Goal: Find specific page/section: Find specific page/section

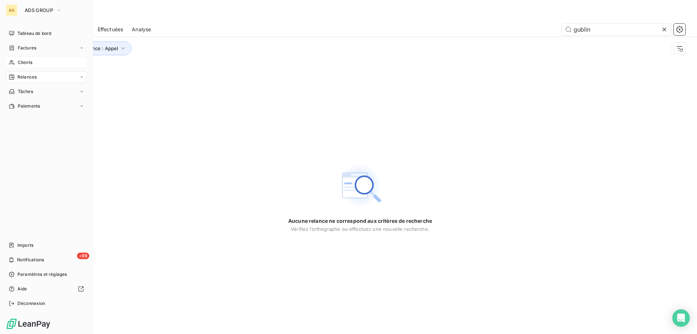
click at [18, 62] on span "Clients" at bounding box center [25, 62] width 15 height 7
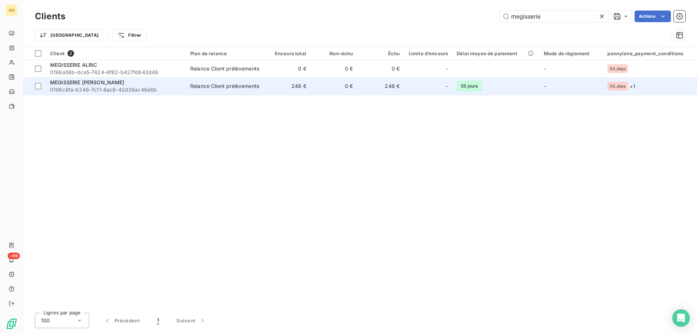
type input "megisserie"
click at [76, 86] on div "MEGISSERIE [PERSON_NAME]" at bounding box center [115, 82] width 131 height 7
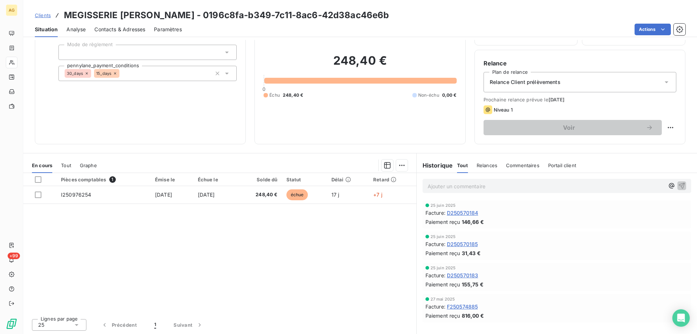
scroll to position [46, 0]
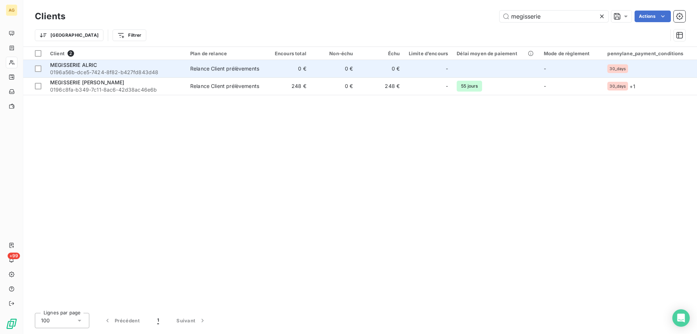
click at [75, 69] on span "0196a56b-dce5-7424-8f82-b427fd843d48" at bounding box center [115, 72] width 131 height 7
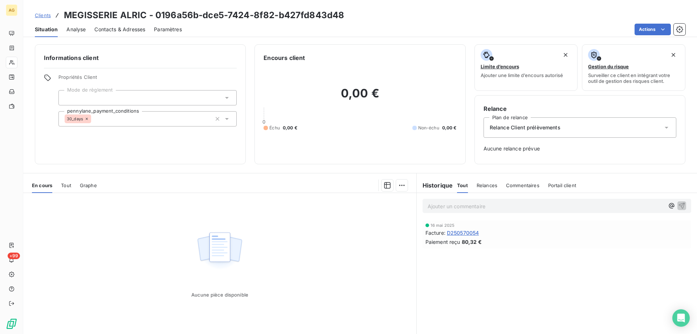
click at [65, 187] on span "Tout" at bounding box center [66, 185] width 10 height 6
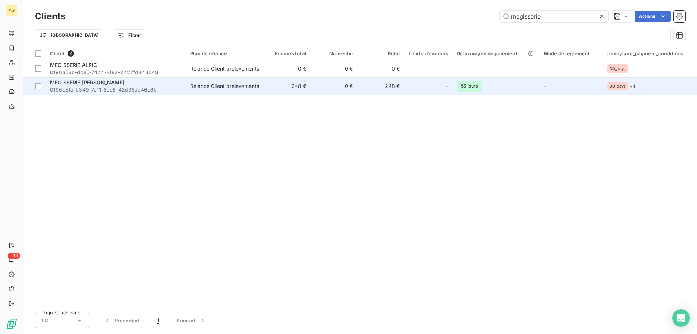
click at [74, 85] on span "MEGISSERIE [PERSON_NAME]" at bounding box center [87, 82] width 74 height 6
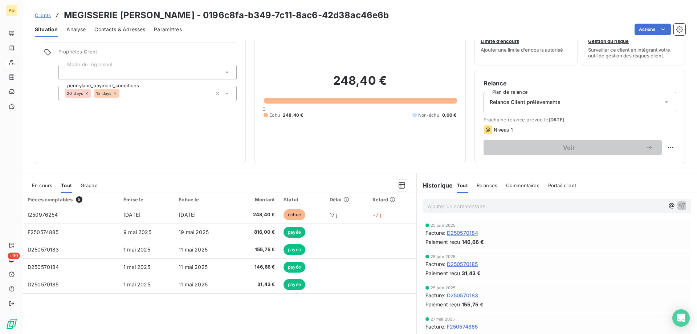
scroll to position [36, 0]
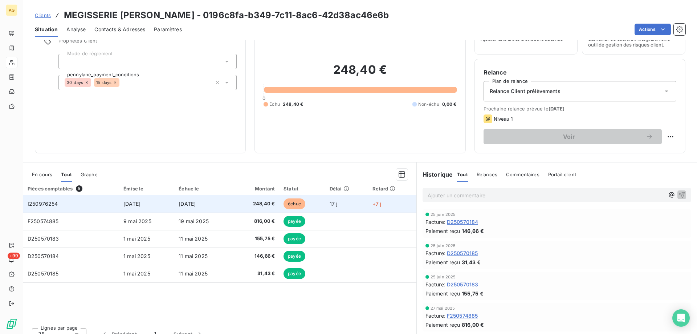
click at [41, 203] on span "I250976254" at bounding box center [43, 203] width 30 height 6
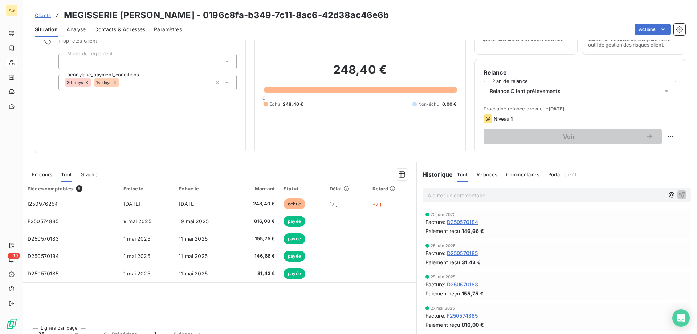
scroll to position [46, 0]
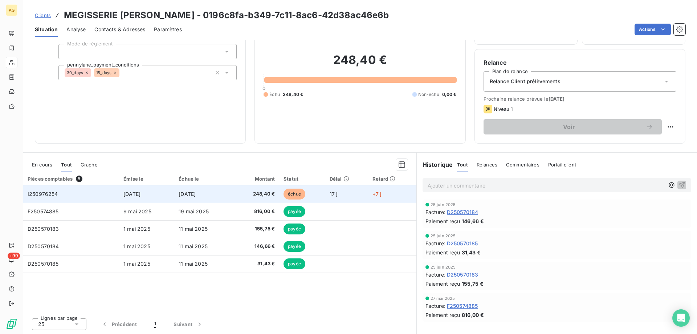
click at [44, 197] on td "I250976254" at bounding box center [71, 193] width 96 height 17
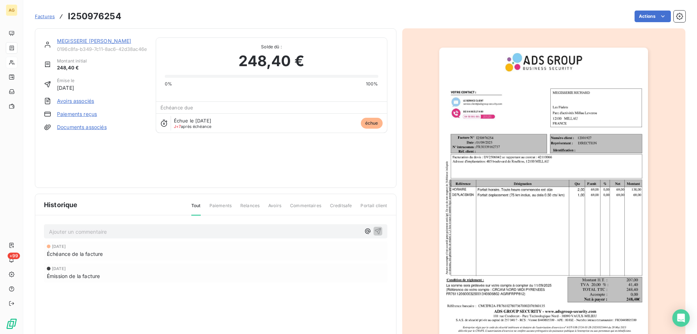
click at [202, 5] on div "Factures I250976254 Actions" at bounding box center [360, 12] width 651 height 24
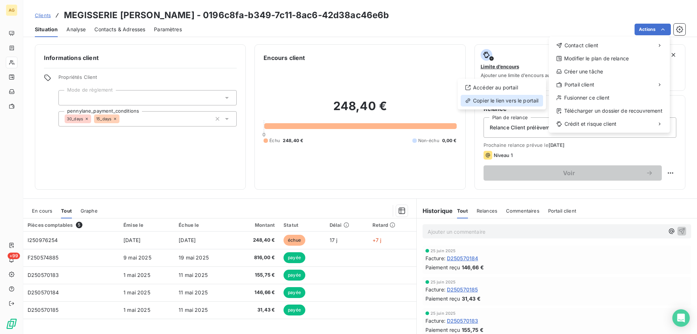
click at [473, 100] on div "Copier le lien vers le portail" at bounding box center [502, 101] width 82 height 12
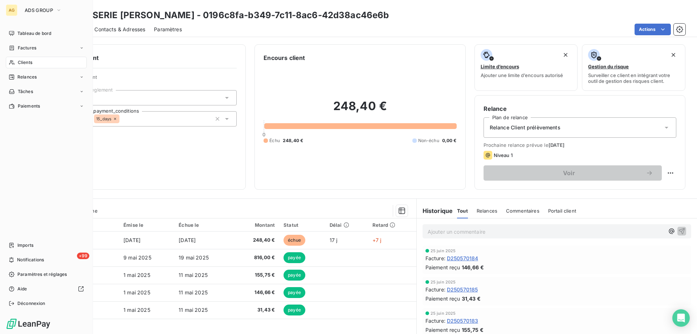
click at [21, 63] on span "Clients" at bounding box center [25, 62] width 15 height 7
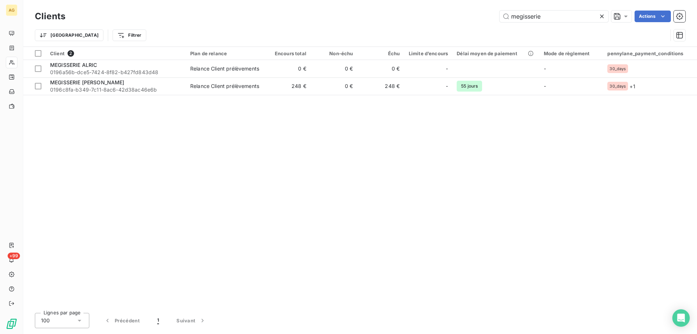
drag, startPoint x: 551, startPoint y: 15, endPoint x: 497, endPoint y: 21, distance: 55.1
click at [497, 21] on div "megisserie Actions" at bounding box center [379, 17] width 611 height 12
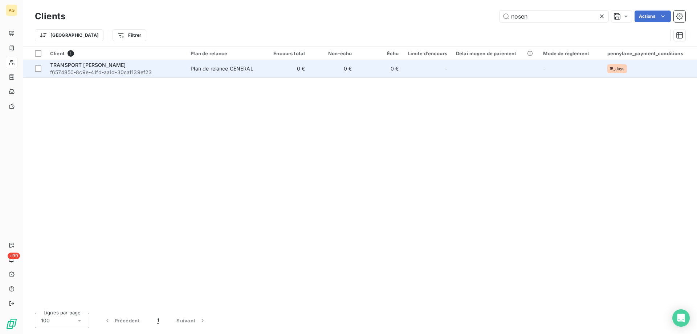
type input "nosen"
click at [100, 69] on span "f6574850-8c9e-41fd-aa1d-30caf139ef23" at bounding box center [116, 72] width 132 height 7
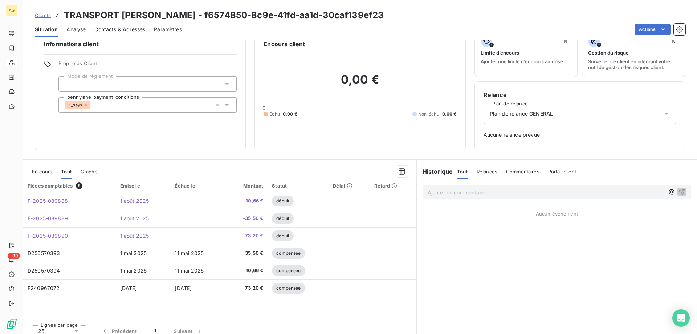
scroll to position [21, 0]
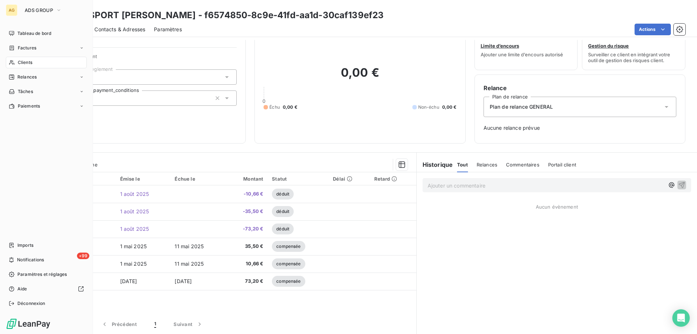
click at [25, 61] on span "Clients" at bounding box center [25, 62] width 15 height 7
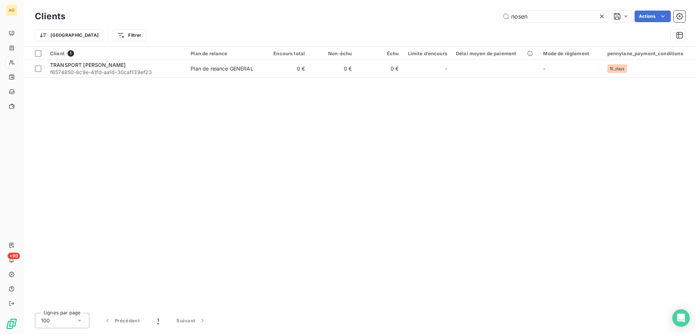
drag, startPoint x: 479, startPoint y: 17, endPoint x: 374, endPoint y: 21, distance: 105.4
click at [383, 20] on div "nosen Actions" at bounding box center [379, 17] width 611 height 12
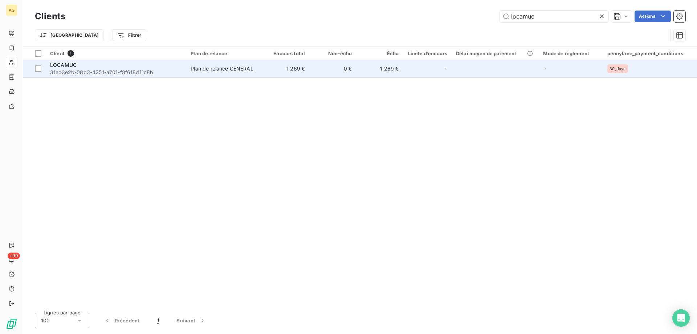
type input "locamuc"
click at [71, 72] on span "31ec3e2b-08b3-4251-a701-f8f618d11c8b" at bounding box center [116, 72] width 132 height 7
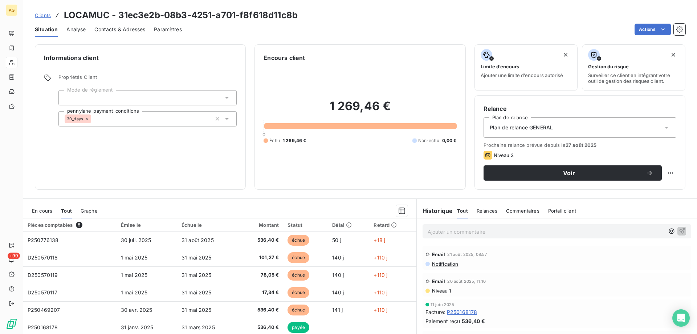
scroll to position [46, 0]
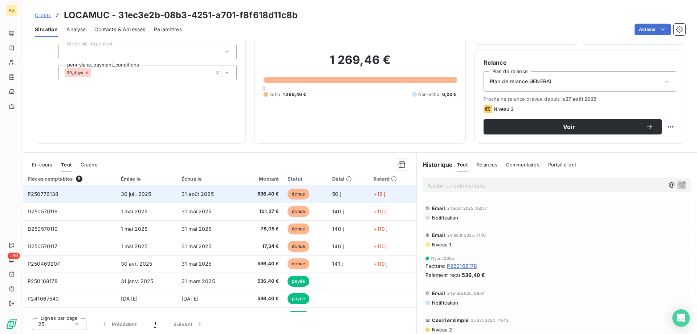
click at [44, 193] on span "P250776138" at bounding box center [43, 194] width 31 height 6
